Goal: Task Accomplishment & Management: Use online tool/utility

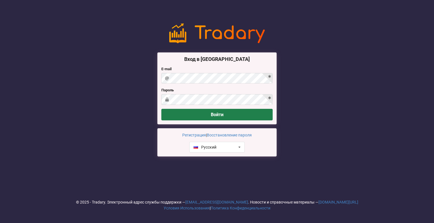
click at [220, 115] on button "Войти" at bounding box center [216, 115] width 111 height 12
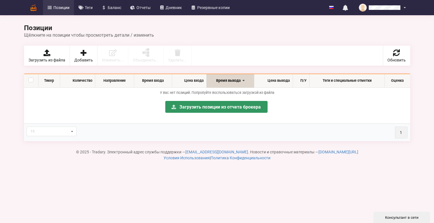
click at [62, 10] on span "Позиции" at bounding box center [61, 8] width 16 height 4
click at [84, 58] on span "Добавить" at bounding box center [83, 60] width 19 height 4
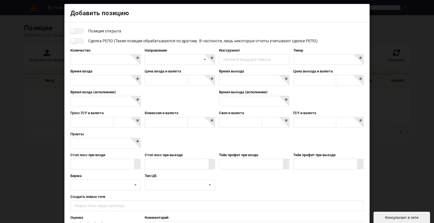
click at [239, 54] on div "Инструмент Начните ввод для поиска" at bounding box center [254, 56] width 74 height 17
click at [239, 58] on div "Начните ввод для поиска" at bounding box center [246, 60] width 47 height 4
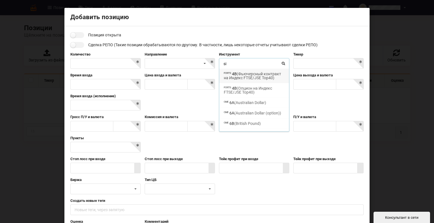
drag, startPoint x: 244, startPoint y: 66, endPoint x: 222, endPoint y: 64, distance: 22.4
click at [222, 64] on input "si" at bounding box center [254, 63] width 70 height 11
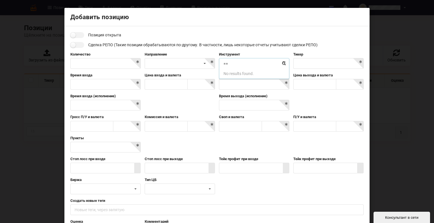
type input "="
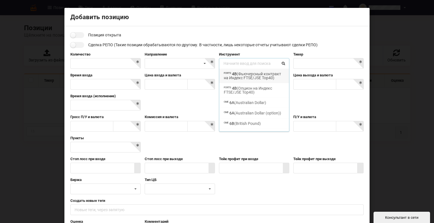
click at [239, 40] on div "Позиция открыта Сделка РЕПО (Такие позиции обрабатываются по-другому. В частнос…" at bounding box center [216, 140] width 293 height 217
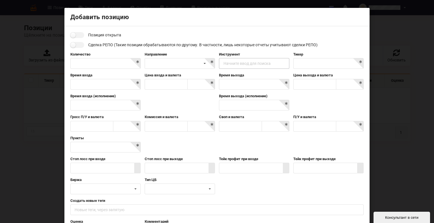
click at [243, 64] on div "Начните ввод для поиска" at bounding box center [246, 64] width 47 height 4
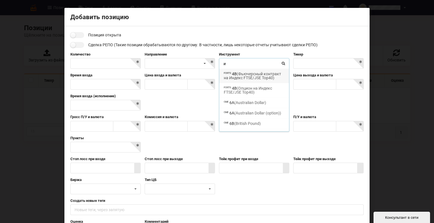
type input "ик"
drag, startPoint x: 230, startPoint y: 62, endPoint x: 213, endPoint y: 60, distance: 16.5
click at [213, 60] on div "Количество Направление Короткая Длинная Инструмент ик Начните ввод для поиска F…" at bounding box center [216, 62] width 297 height 21
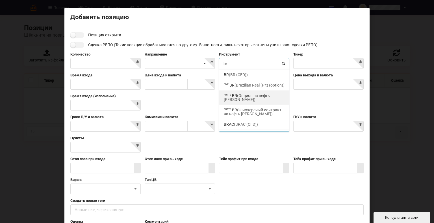
scroll to position [28, 0]
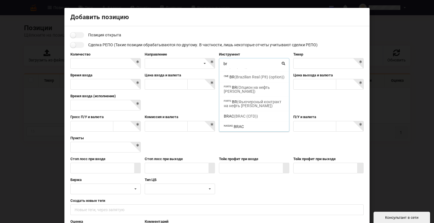
type input "br"
click at [274, 50] on div "Позиция открыта Сделка РЕПО (Такие позиции обрабатываются по-другому. В частнос…" at bounding box center [216, 140] width 293 height 217
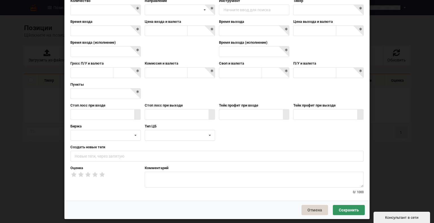
scroll to position [56, 0]
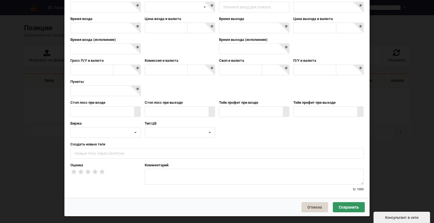
click at [215, 86] on div "Пункты" at bounding box center [216, 89] width 297 height 21
click at [215, 87] on div "Пункты" at bounding box center [216, 89] width 297 height 21
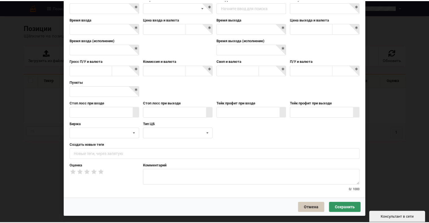
scroll to position [57, 0]
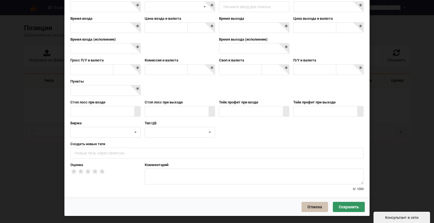
click at [313, 205] on button "Отмена" at bounding box center [314, 207] width 27 height 10
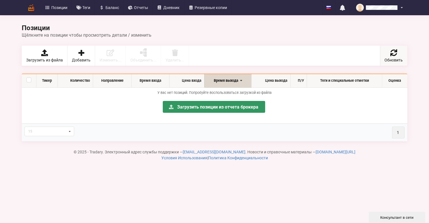
click at [398, 51] on link "Обновить" at bounding box center [393, 56] width 27 height 20
click at [386, 32] on div "Щёлкните на позиции чтобы просмотреть детали / изменить" at bounding box center [215, 34] width 386 height 5
click at [87, 36] on div "Щёлкните на позиции чтобы просмотреть детали / изменить" at bounding box center [215, 34] width 386 height 5
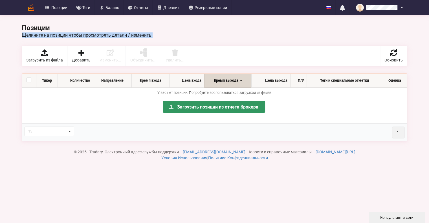
click at [87, 36] on div "Щёлкните на позиции чтобы просмотреть детали / изменить" at bounding box center [215, 34] width 386 height 5
click at [115, 36] on div "Щёлкните на позиции чтобы просмотреть детали / изменить" at bounding box center [215, 34] width 386 height 5
click at [115, 29] on h2 "Позиции Щёлкните на позиции чтобы просмотреть детали / изменить" at bounding box center [215, 31] width 386 height 14
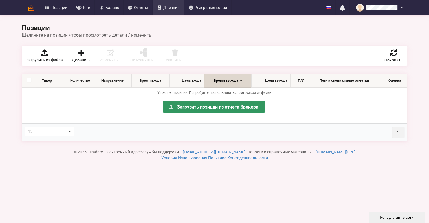
click at [166, 11] on link "Дневник" at bounding box center [169, 7] width 32 height 15
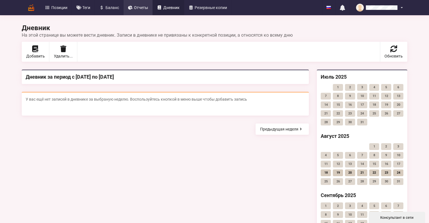
click at [138, 12] on link "Отчеты" at bounding box center [138, 7] width 29 height 15
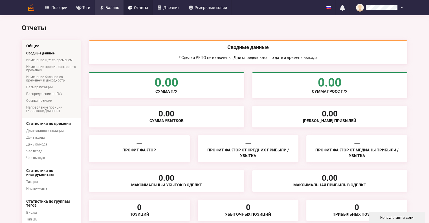
click at [119, 8] on link "Баланс" at bounding box center [109, 7] width 29 height 15
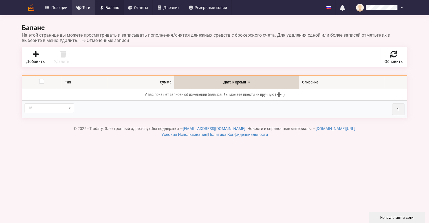
click at [86, 8] on span "Теги" at bounding box center [86, 8] width 8 height 4
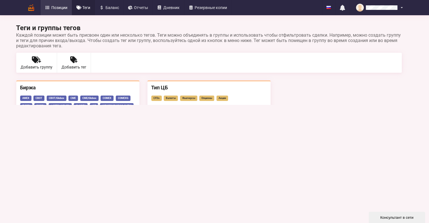
click at [64, 8] on span "Позиции" at bounding box center [59, 8] width 16 height 4
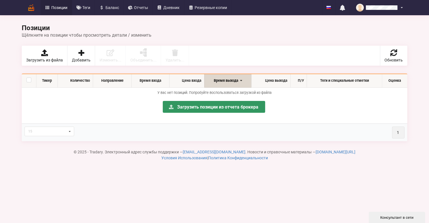
click at [39, 8] on div at bounding box center [31, 7] width 19 height 15
click at [36, 9] on img at bounding box center [31, 8] width 10 height 10
click at [34, 8] on img at bounding box center [31, 8] width 10 height 10
click at [30, 7] on img at bounding box center [31, 8] width 10 height 10
click at [42, 9] on link "Позиции" at bounding box center [56, 7] width 31 height 15
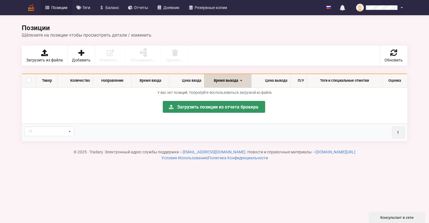
click at [9, 28] on div "Позиции Щёлкните на позиции чтобы просмотреть детали / изменить Загрузить из фа…" at bounding box center [214, 85] width 429 height 170
